Goal: Task Accomplishment & Management: Manage account settings

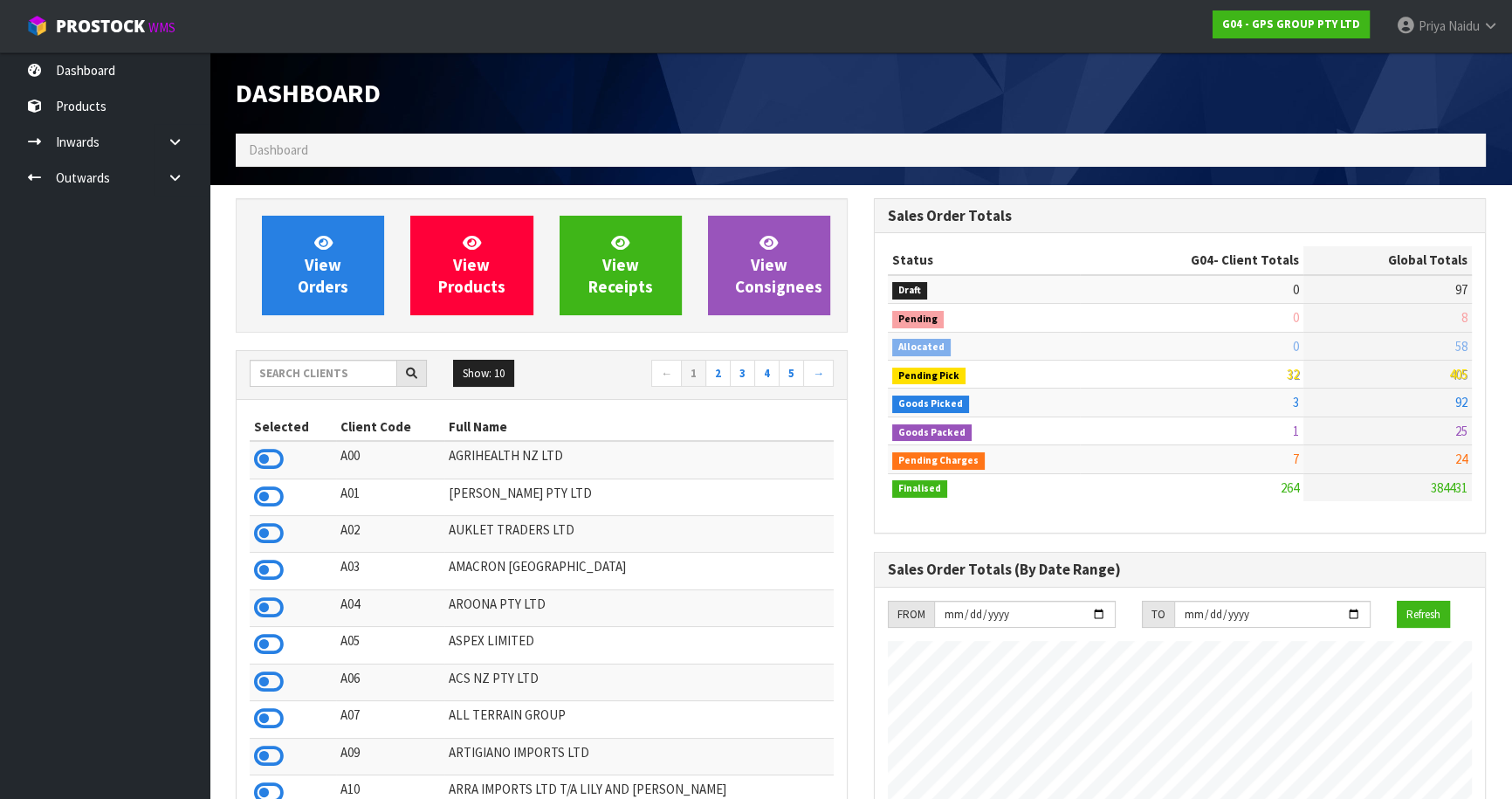
scroll to position [1067, 638]
click at [1373, 84] on div "Dashboard" at bounding box center [860, 93] width 1276 height 81
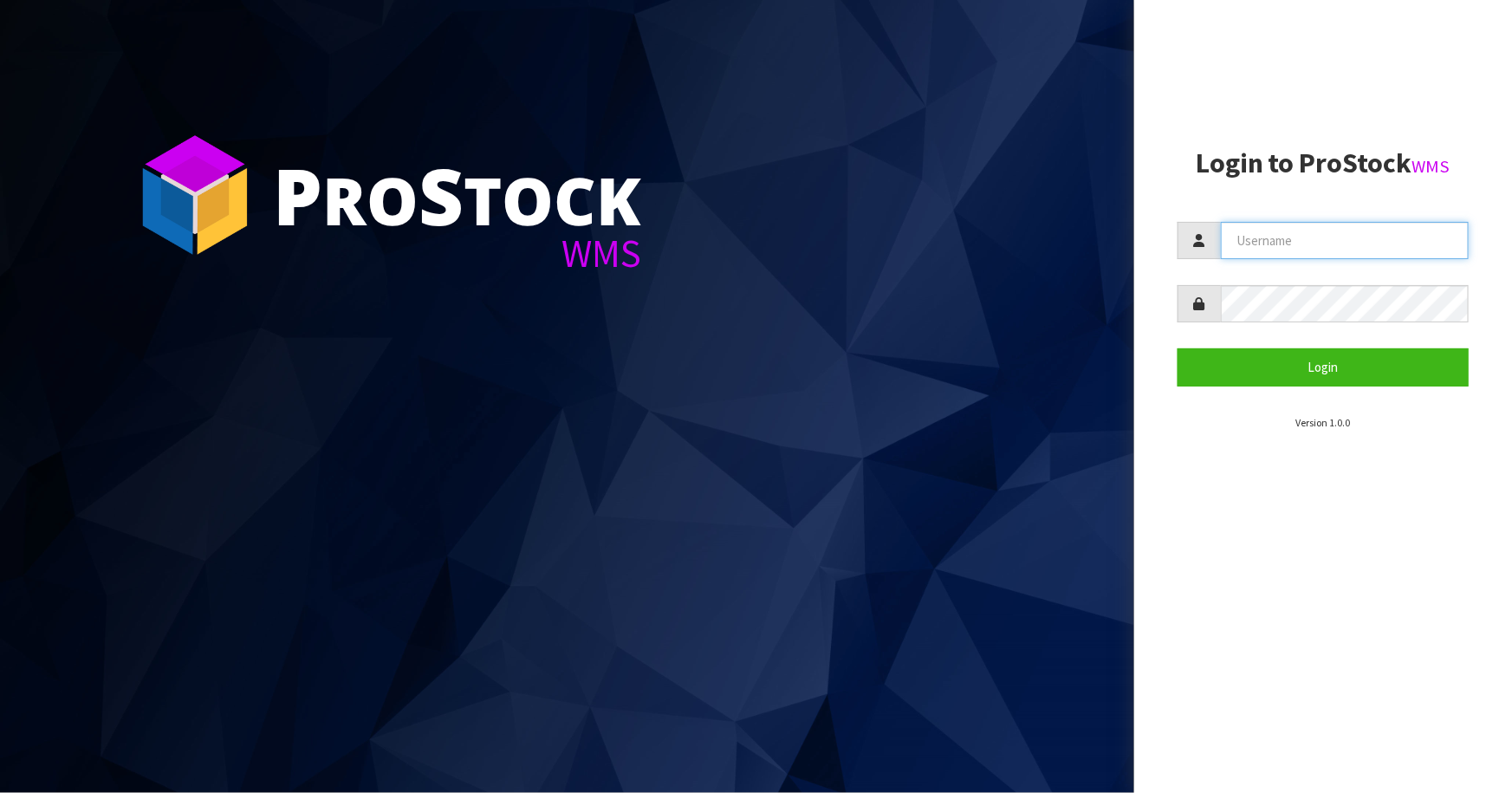
click at [1343, 238] on input "text" at bounding box center [1345, 240] width 248 height 38
type input "joHNNY"
drag, startPoint x: 1363, startPoint y: 236, endPoint x: 1189, endPoint y: 207, distance: 176.4
click at [1189, 207] on section "Login to ProStock WMS joHNNY Login Version 1.0.0" at bounding box center [1323, 290] width 291 height 283
type input "j"
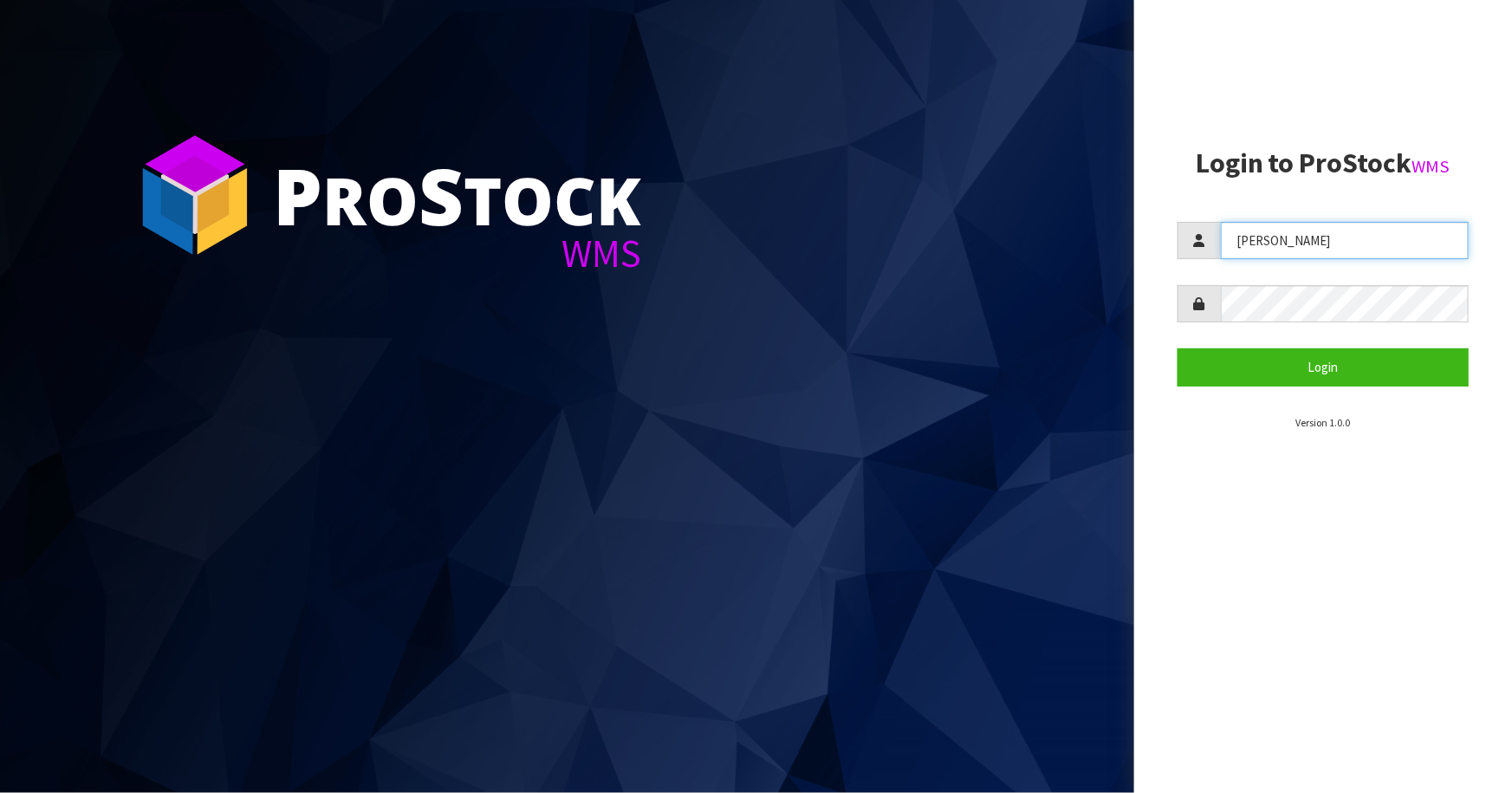
type input "Johnny"
click at [1178, 348] on button "Login" at bounding box center [1323, 367] width 291 height 38
